Goal: Task Accomplishment & Management: Complete application form

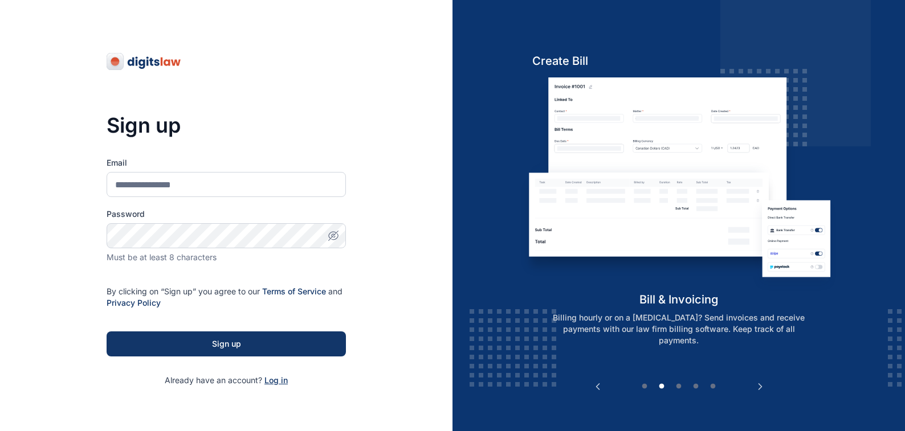
click at [271, 381] on span "Log in" at bounding box center [275, 380] width 23 height 10
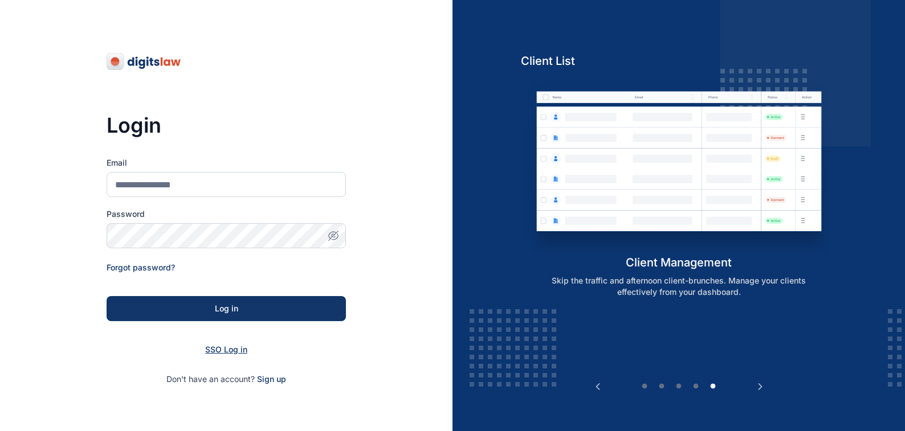
click at [218, 349] on span "SSO Log in" at bounding box center [226, 350] width 42 height 10
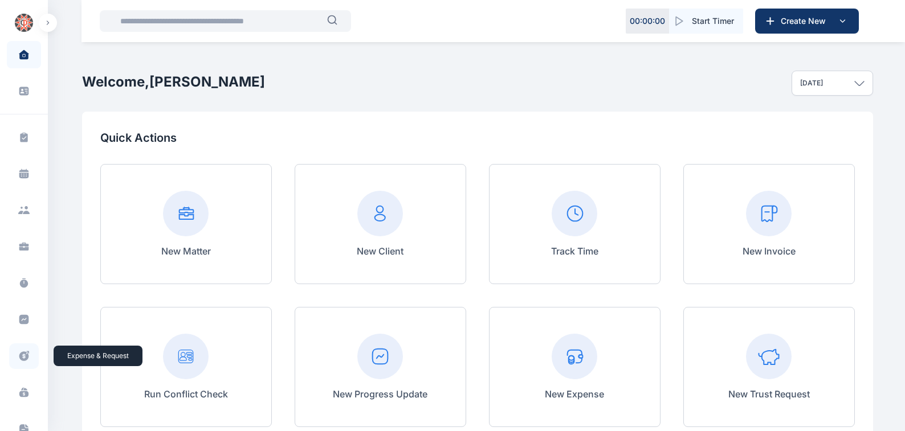
click at [22, 355] on icon at bounding box center [23, 356] width 11 height 12
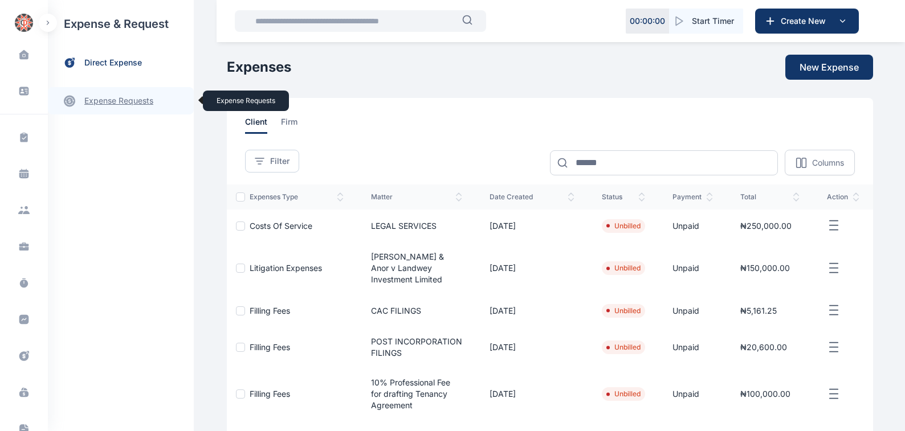
click at [98, 101] on link "expense requests expense requests" at bounding box center [121, 100] width 146 height 27
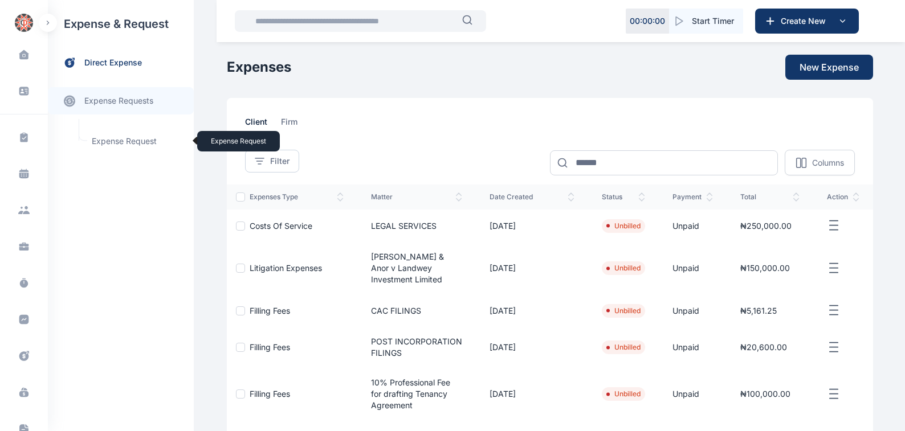
click at [106, 141] on span "Expense Request Expense Request" at bounding box center [136, 141] width 103 height 22
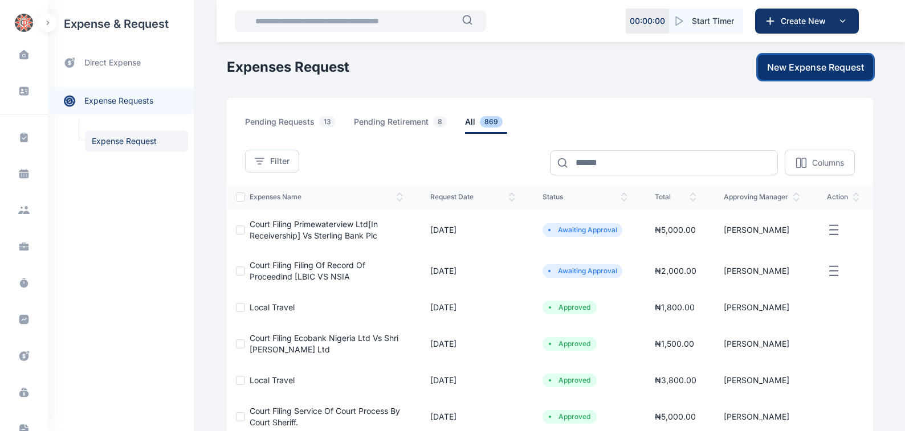
click at [809, 68] on span "New Expense Request" at bounding box center [815, 67] width 97 height 14
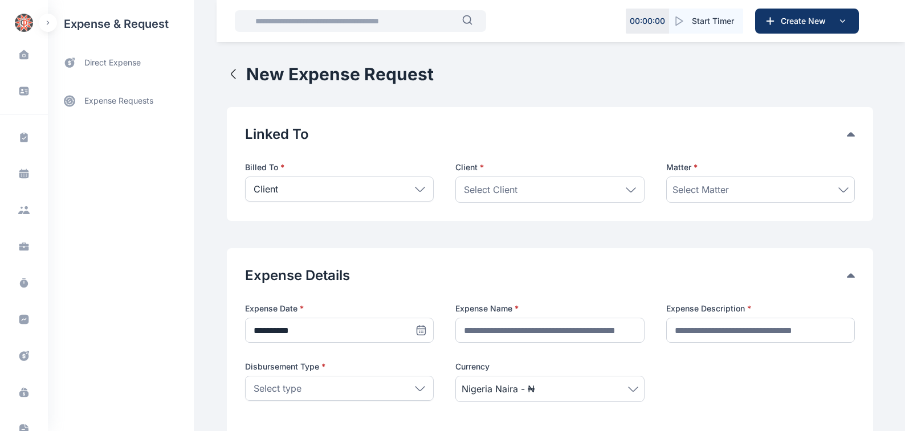
click at [415, 190] on icon at bounding box center [419, 189] width 9 height 4
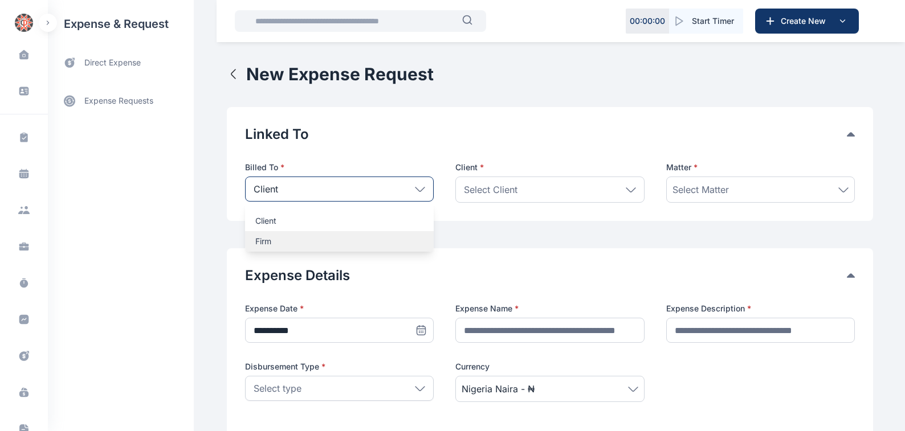
click at [255, 240] on p "Firm" at bounding box center [339, 241] width 168 height 11
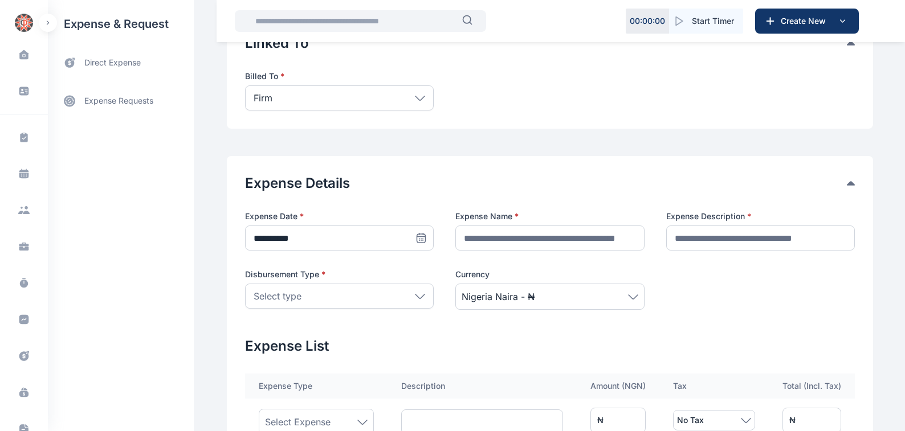
scroll to position [129, 0]
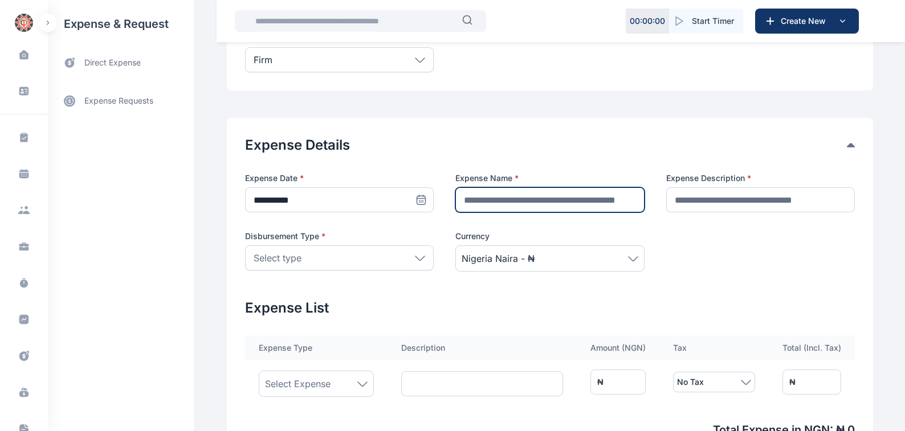
click at [469, 199] on input "text" at bounding box center [549, 199] width 189 height 25
type input "**********"
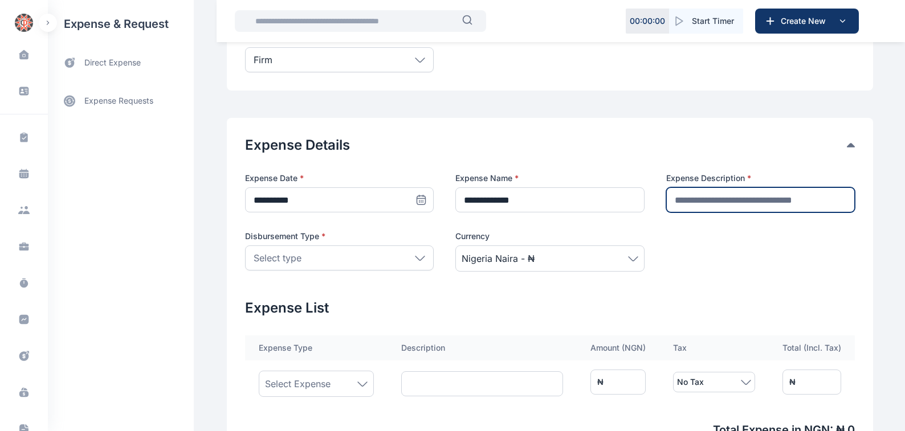
click at [676, 200] on input "text" at bounding box center [760, 199] width 189 height 25
type input "********"
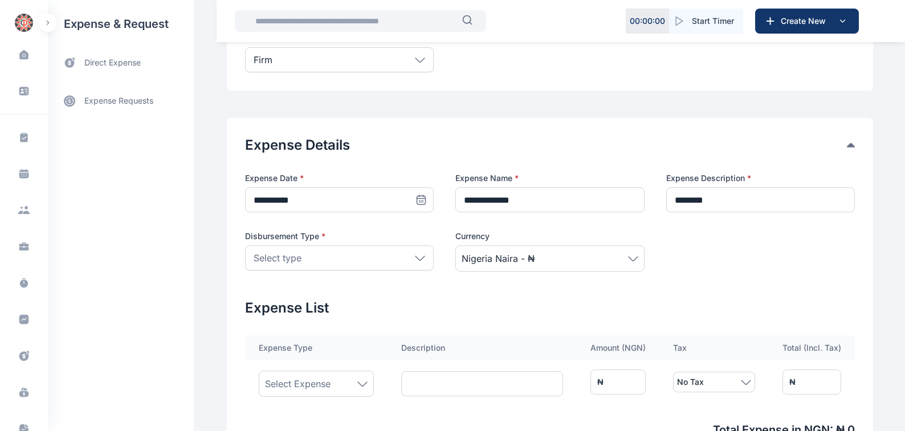
click at [415, 256] on icon at bounding box center [420, 258] width 10 height 5
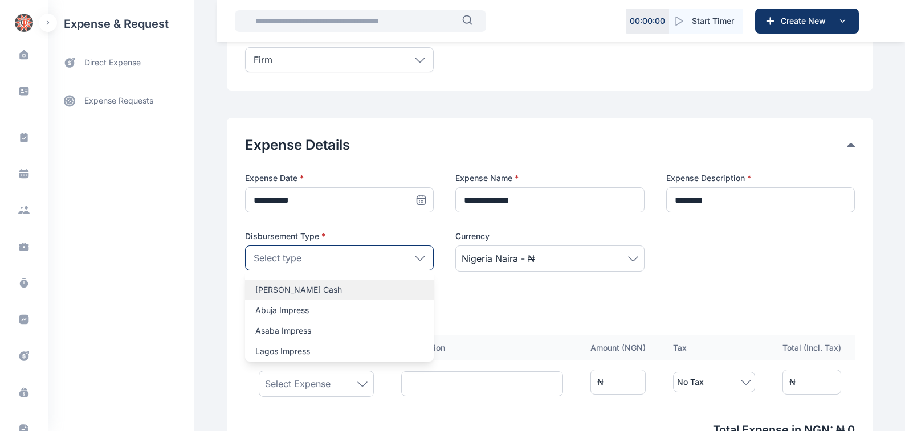
click at [258, 289] on p "Petty Cash" at bounding box center [339, 289] width 168 height 11
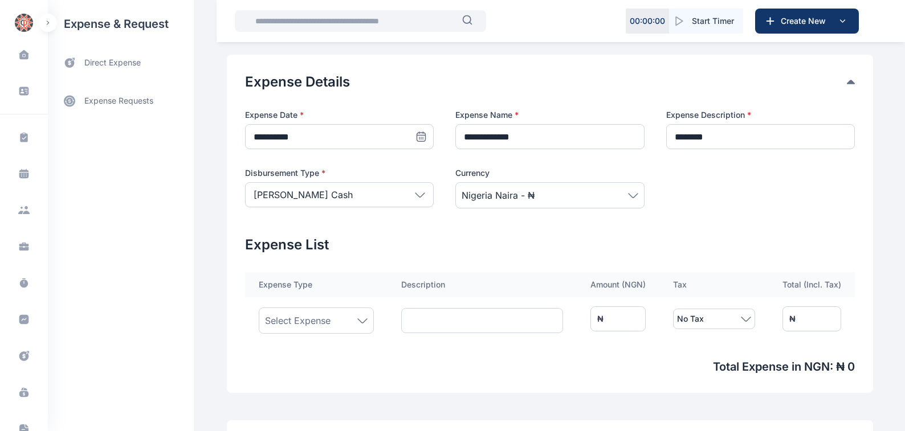
scroll to position [259, 0]
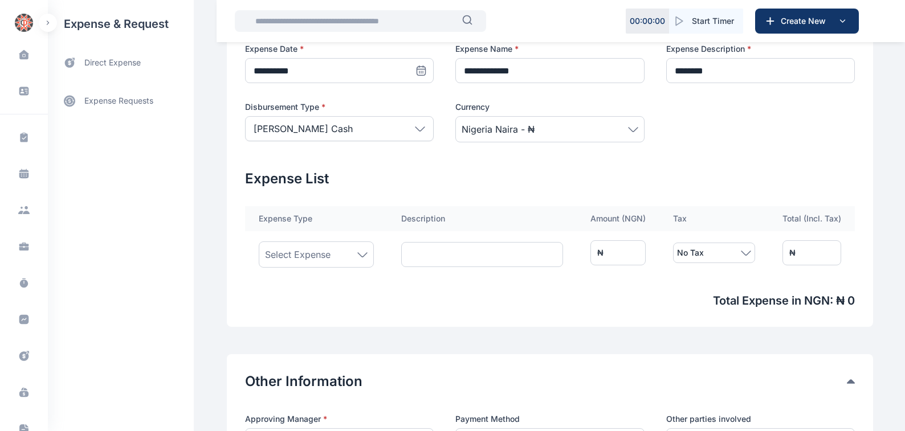
drag, startPoint x: 358, startPoint y: 254, endPoint x: 341, endPoint y: 259, distance: 17.3
click at [357, 255] on icon at bounding box center [362, 254] width 10 height 5
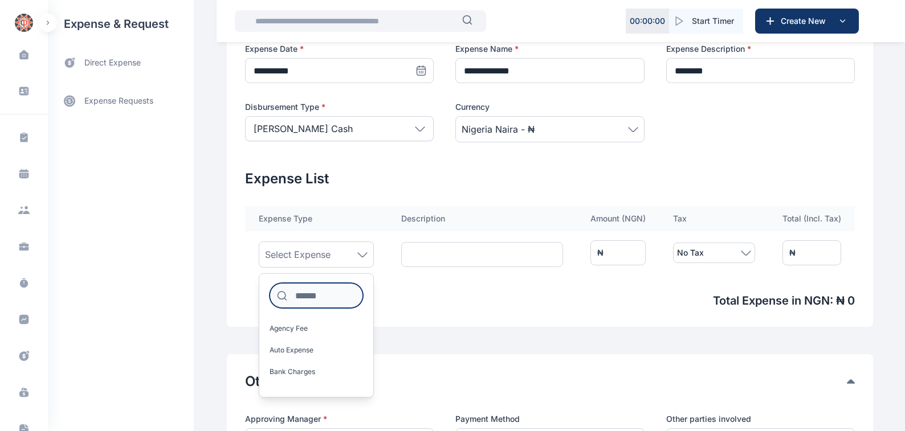
click at [296, 293] on input at bounding box center [315, 295] width 93 height 25
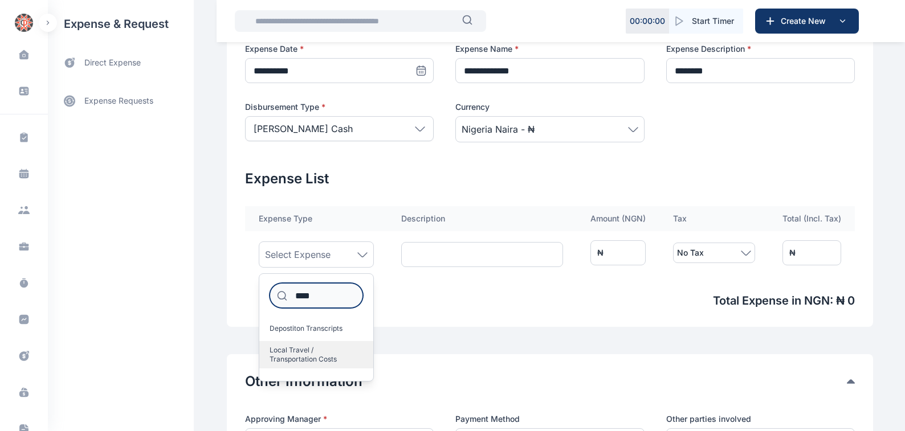
type input "****"
click at [297, 352] on span "Local Travel / Transportation Costs" at bounding box center [311, 355] width 84 height 18
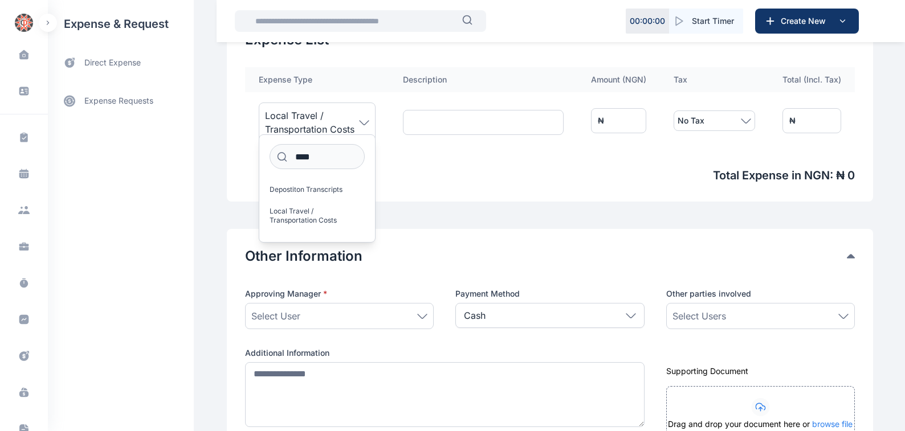
scroll to position [452, 0]
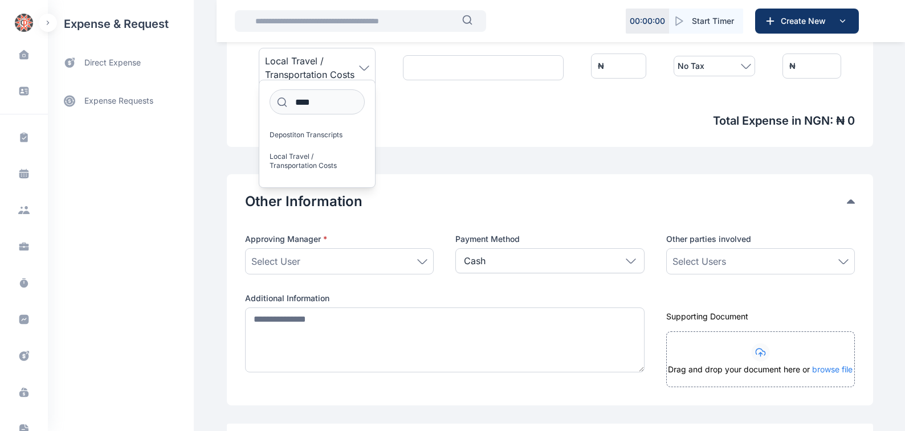
click at [418, 261] on icon at bounding box center [422, 261] width 10 height 5
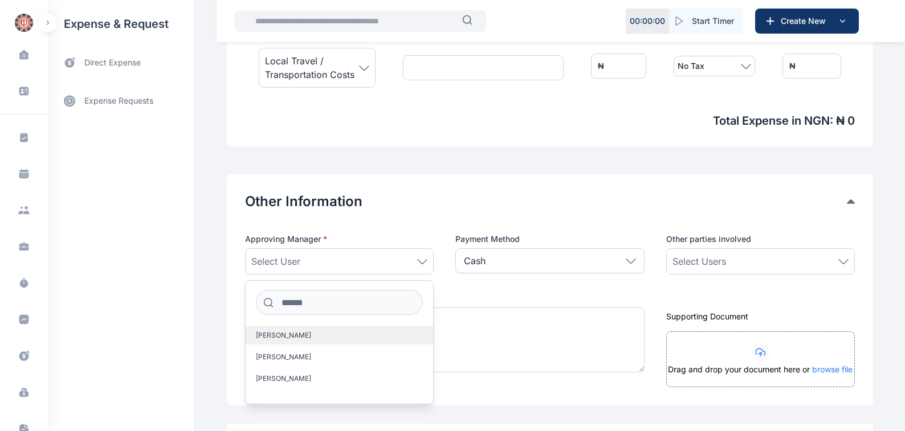
click at [263, 335] on span "Angela Ezenweani" at bounding box center [283, 335] width 55 height 9
click at [841, 261] on icon at bounding box center [843, 261] width 9 height 4
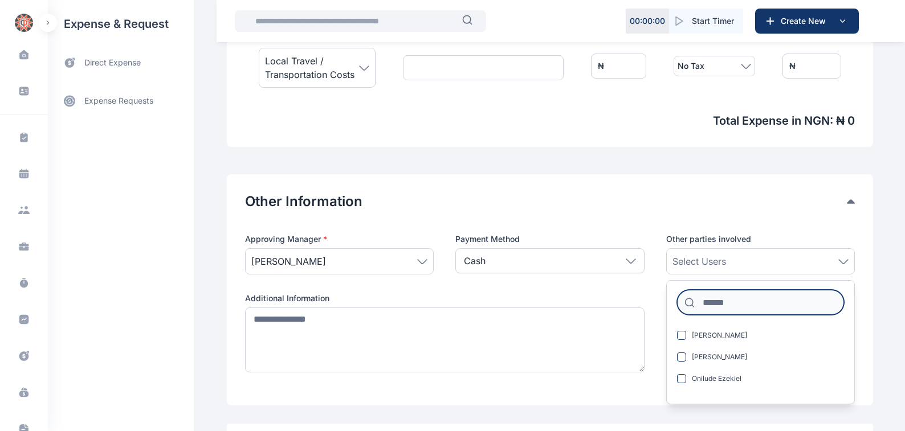
click at [705, 302] on input at bounding box center [760, 302] width 167 height 25
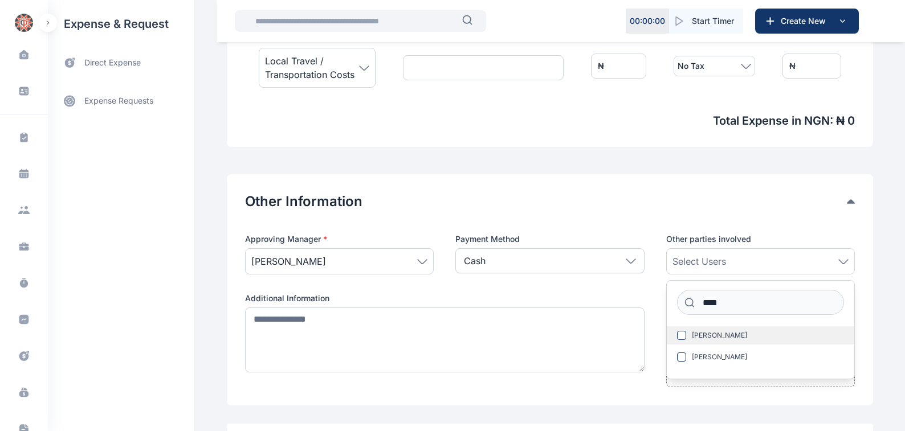
click at [716, 334] on span "Okoh Mike" at bounding box center [719, 335] width 55 height 9
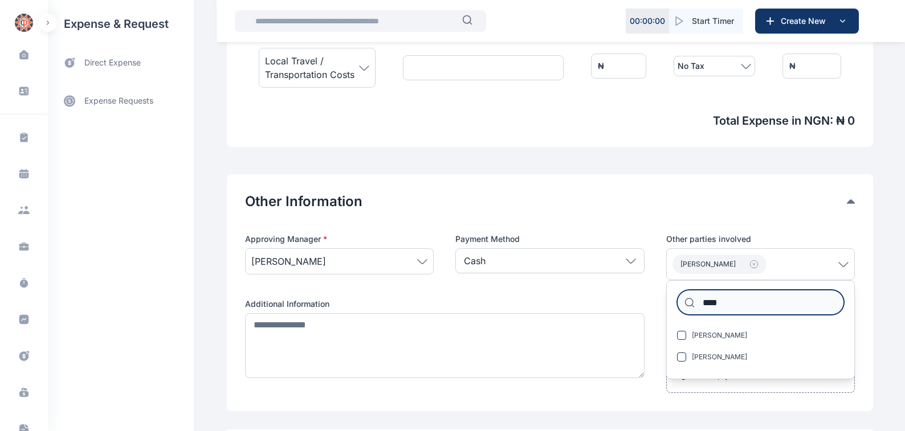
click at [726, 299] on input "****" at bounding box center [760, 302] width 167 height 25
type input "*"
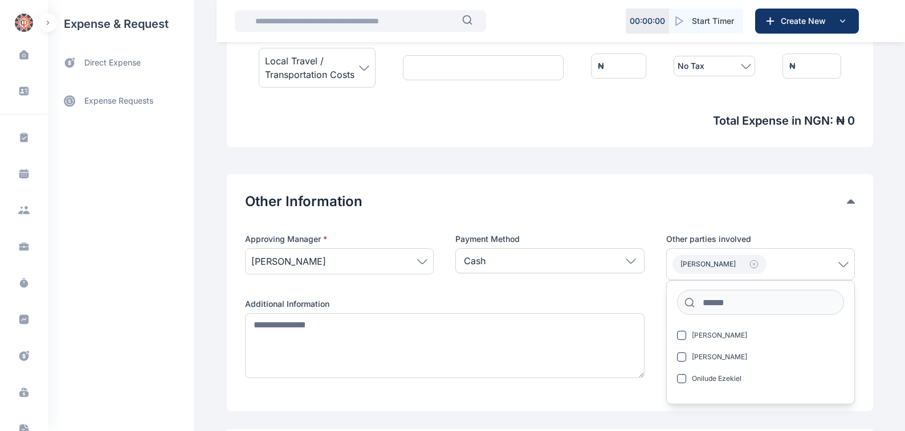
click at [657, 327] on div "Approving Manager * Angela Ezenweani Payment Method Cash Cash Cheque Credit Car…" at bounding box center [550, 314] width 610 height 160
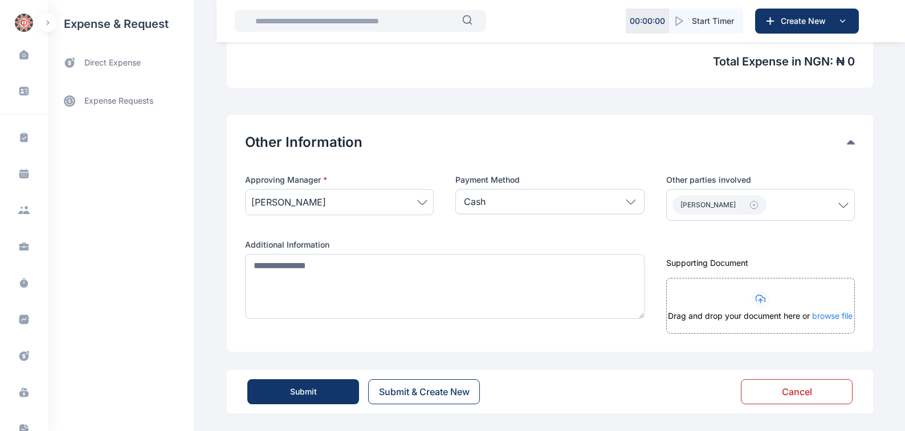
scroll to position [512, 0]
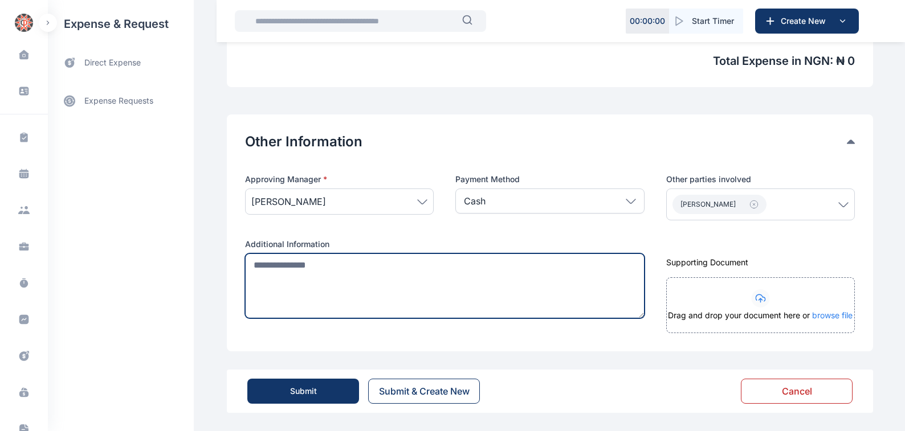
click at [248, 264] on textarea at bounding box center [444, 286] width 399 height 65
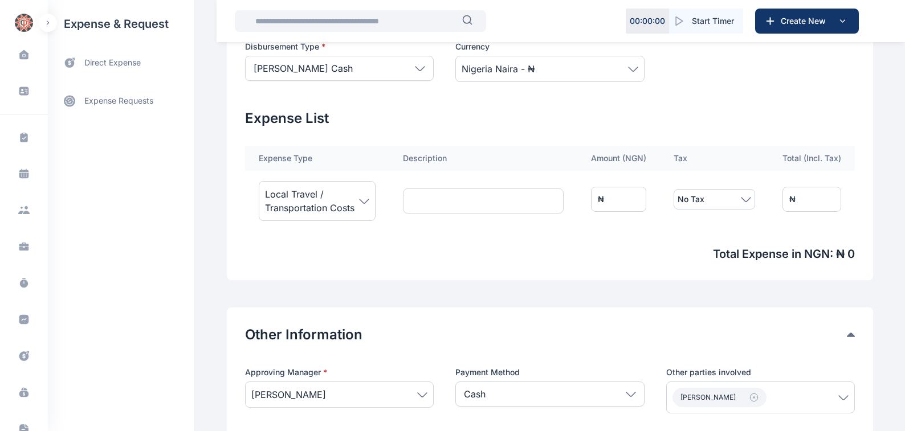
scroll to position [318, 0]
type textarea "**********"
drag, startPoint x: 636, startPoint y: 200, endPoint x: 504, endPoint y: 197, distance: 132.2
click at [521, 197] on tr "Local Travel / Transportation Costs ₦ * No Tax ₦ *" at bounding box center [550, 200] width 610 height 57
type input "*"
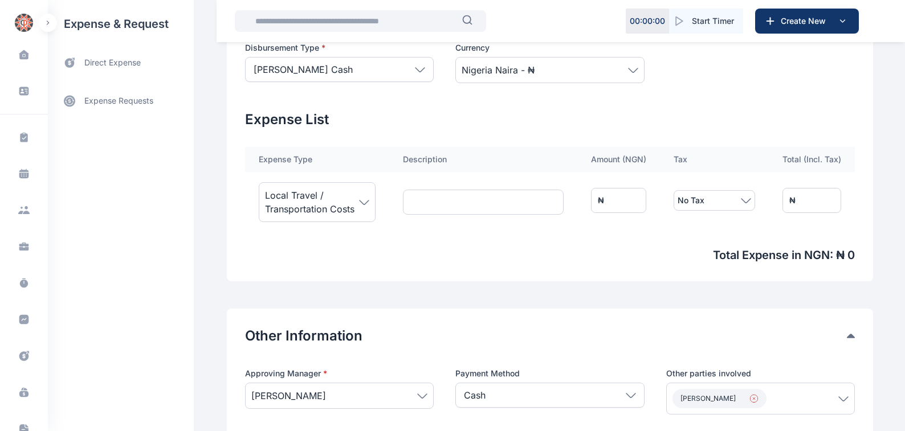
type input "*"
type input "**"
type input "***"
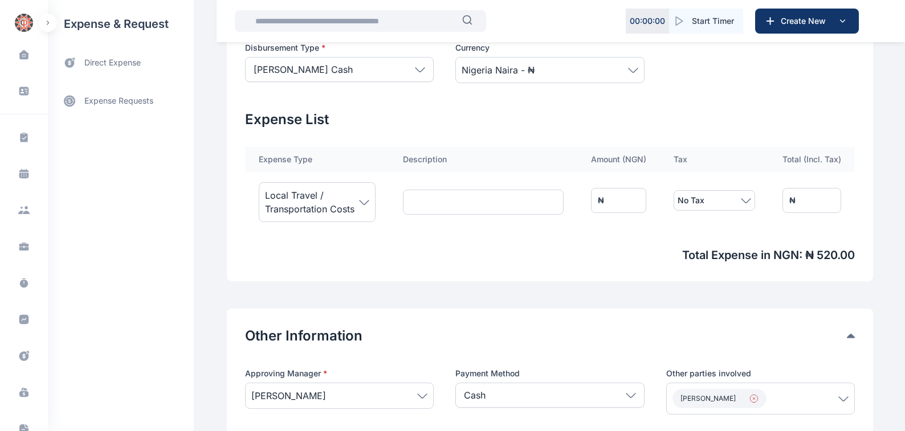
type input "****"
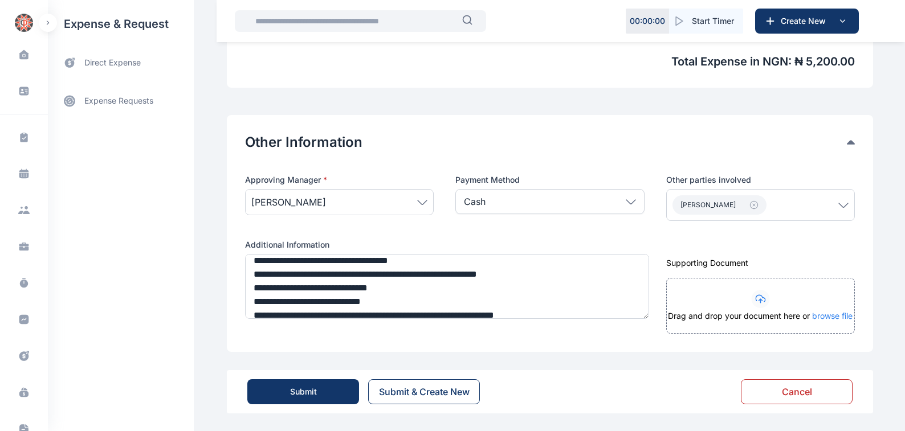
scroll to position [512, 0]
type input "****"
drag, startPoint x: 301, startPoint y: 391, endPoint x: 354, endPoint y: 381, distance: 53.3
click at [325, 389] on button "Submit" at bounding box center [303, 391] width 112 height 25
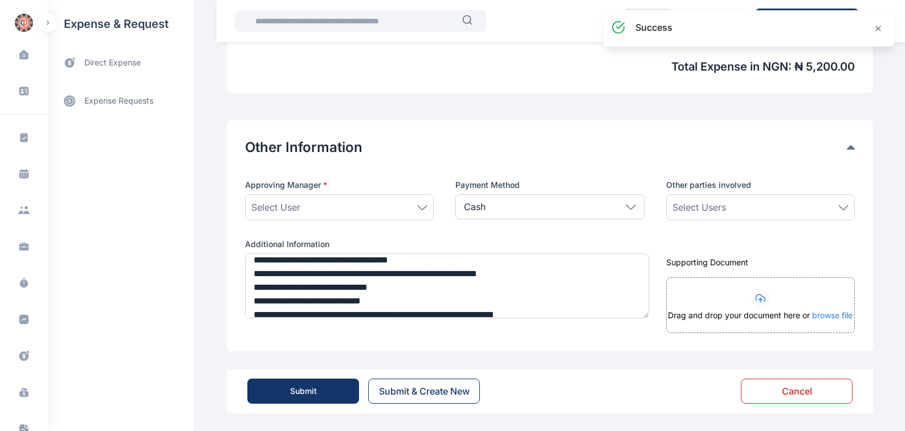
scroll to position [506, 0]
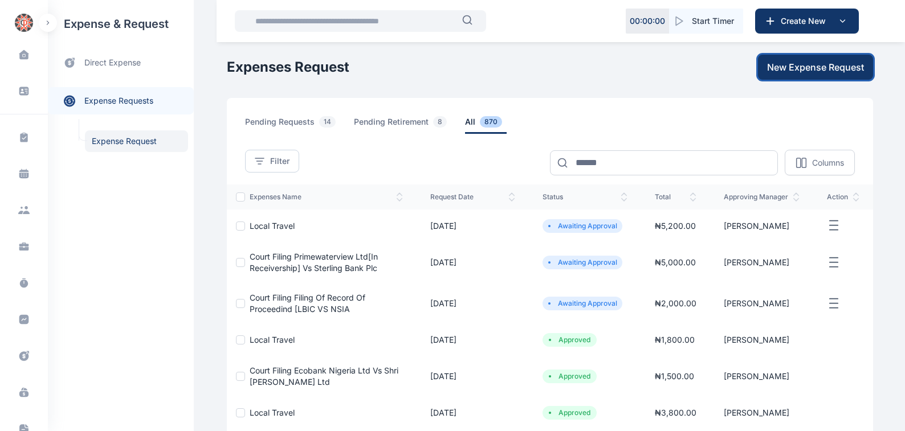
drag, startPoint x: 803, startPoint y: 67, endPoint x: 911, endPoint y: 125, distance: 122.6
click at [803, 68] on span "New Expense Request" at bounding box center [815, 67] width 97 height 14
click at [276, 226] on span "Local Travel" at bounding box center [272, 226] width 45 height 10
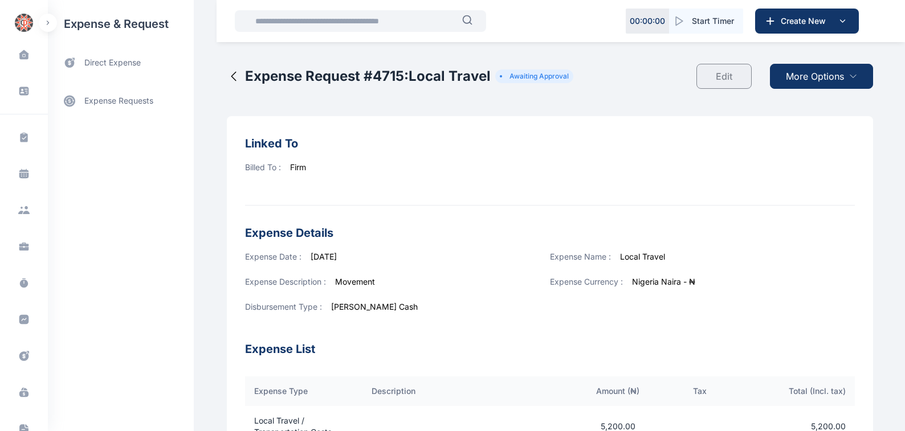
drag, startPoint x: 798, startPoint y: 75, endPoint x: 797, endPoint y: 84, distance: 8.6
click at [798, 77] on span "More Options" at bounding box center [815, 77] width 58 height 14
click at [805, 104] on span "Download PDF" at bounding box center [819, 104] width 48 height 11
